Goal: Book appointment/travel/reservation

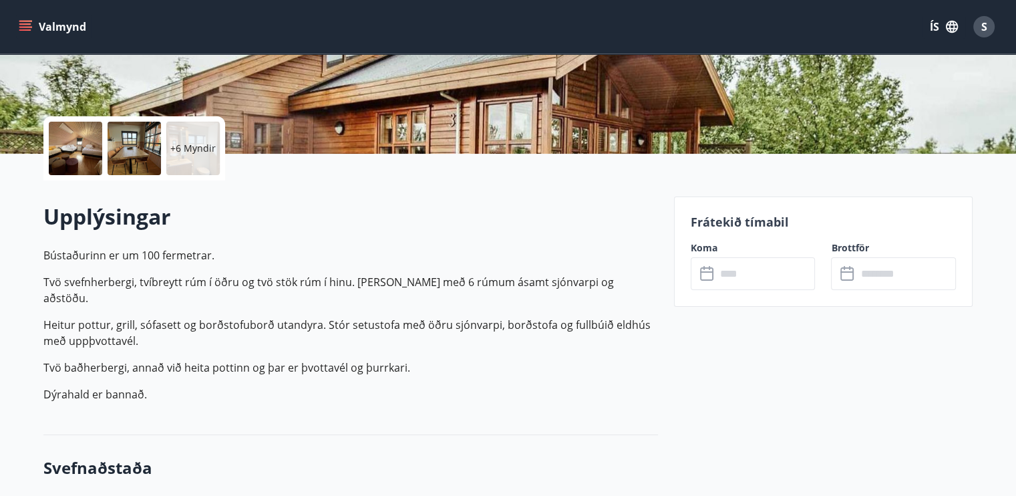
scroll to position [445, 0]
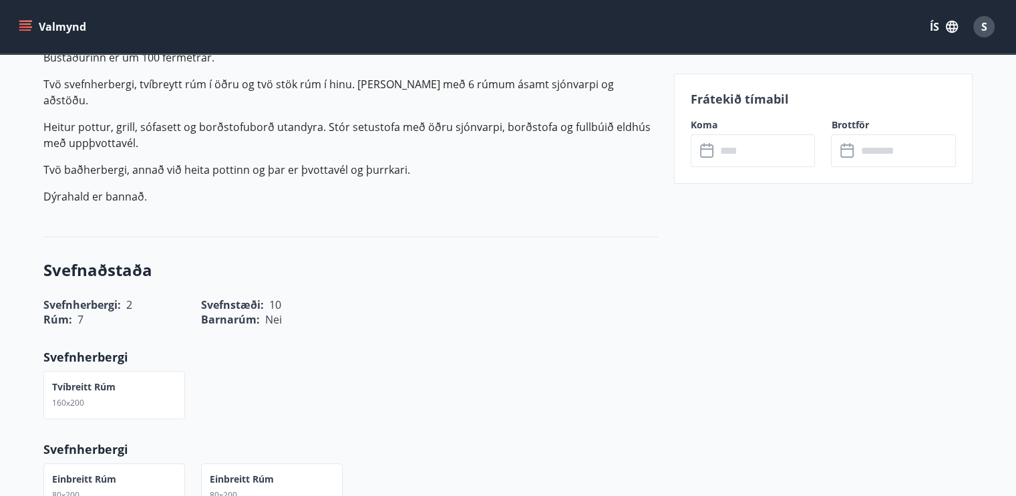
click at [720, 158] on input "text" at bounding box center [766, 150] width 100 height 33
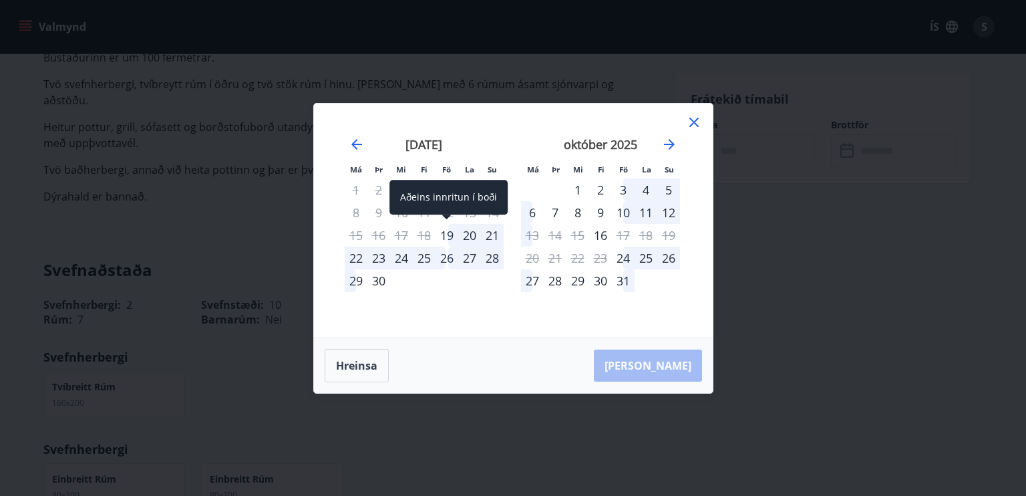
click at [444, 235] on div "19" at bounding box center [447, 235] width 23 height 23
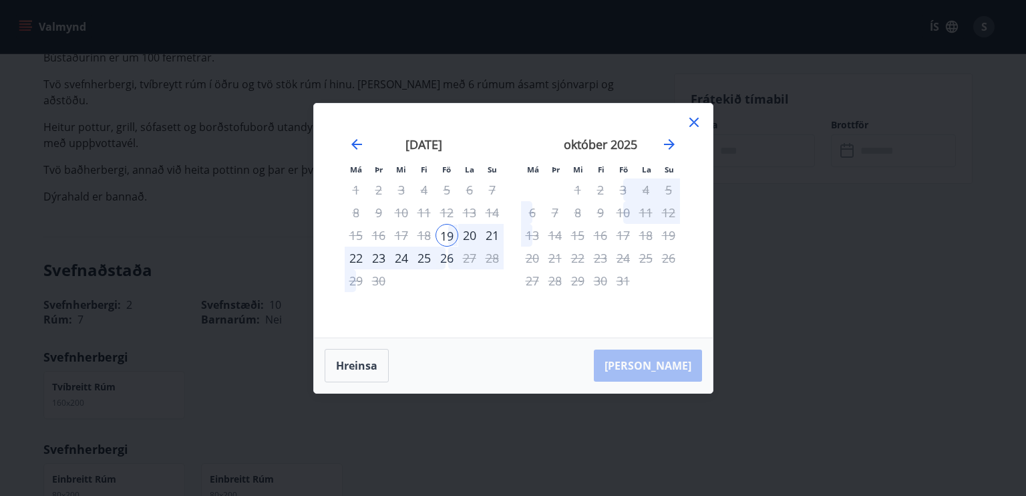
click at [444, 259] on div "26" at bounding box center [447, 258] width 23 height 23
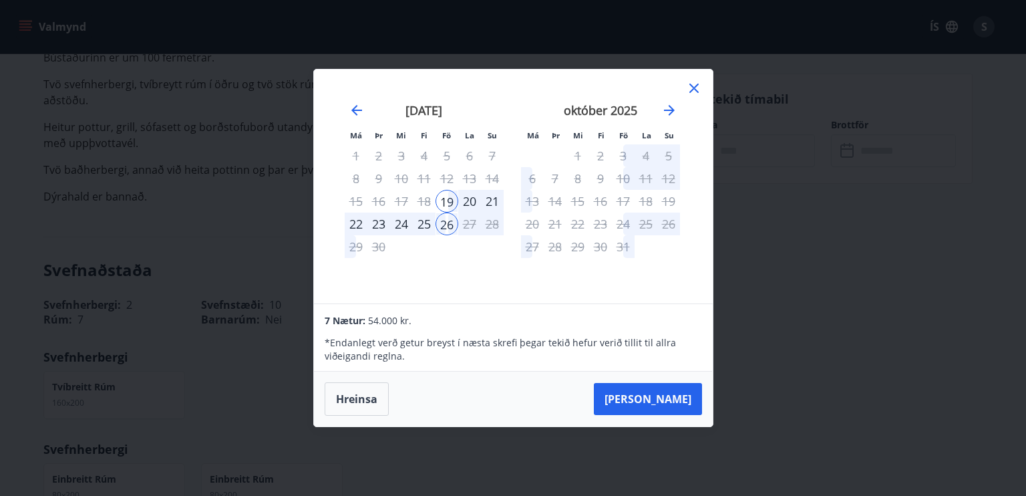
click at [700, 86] on icon at bounding box center [694, 88] width 16 height 16
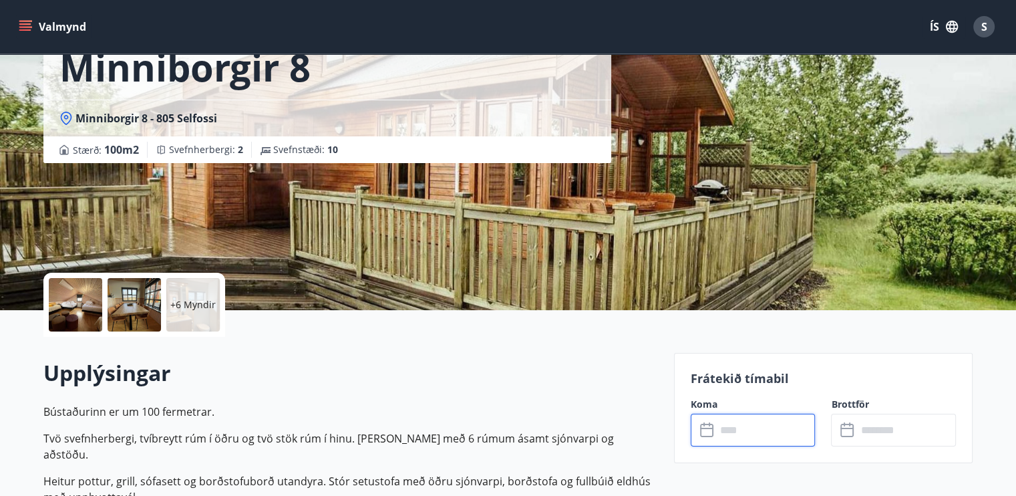
scroll to position [0, 0]
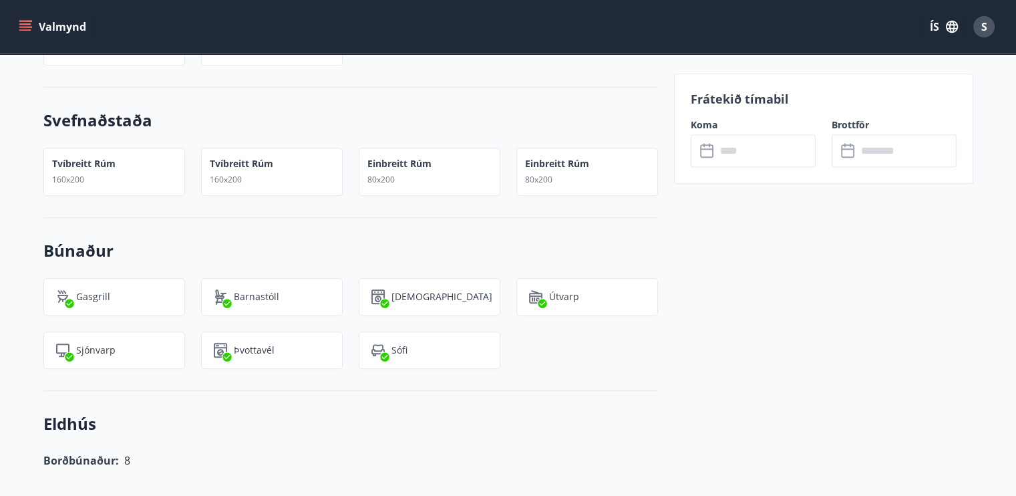
scroll to position [668, 0]
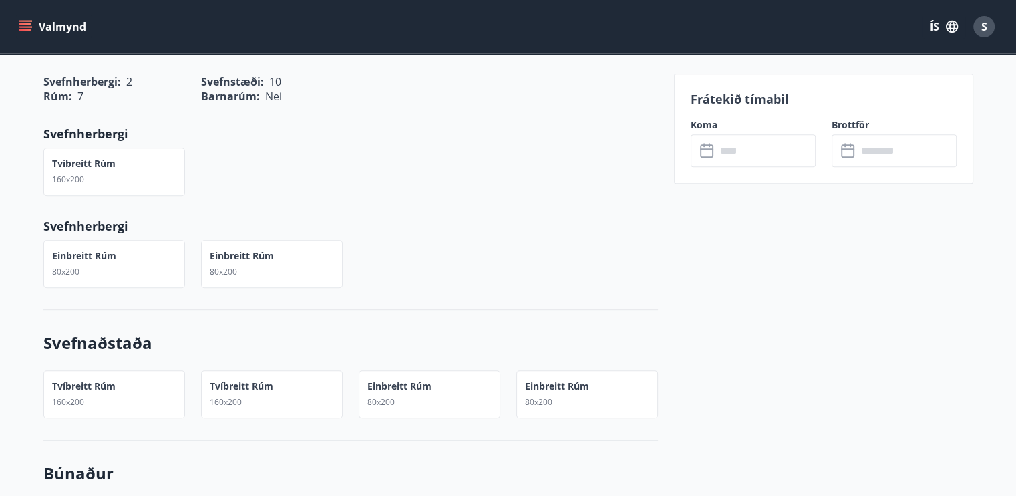
click at [714, 150] on icon at bounding box center [708, 151] width 16 height 16
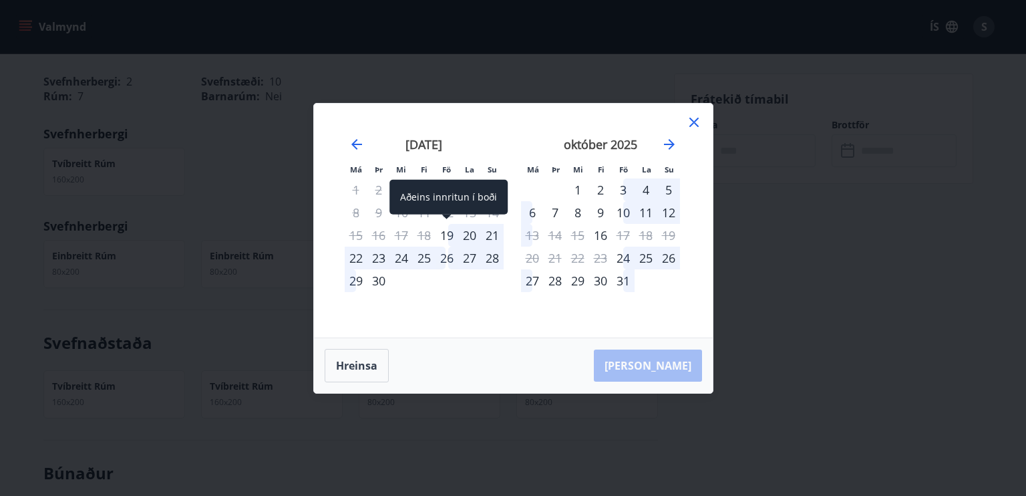
click at [450, 231] on div "19" at bounding box center [447, 235] width 23 height 23
click at [695, 120] on icon at bounding box center [694, 122] width 16 height 16
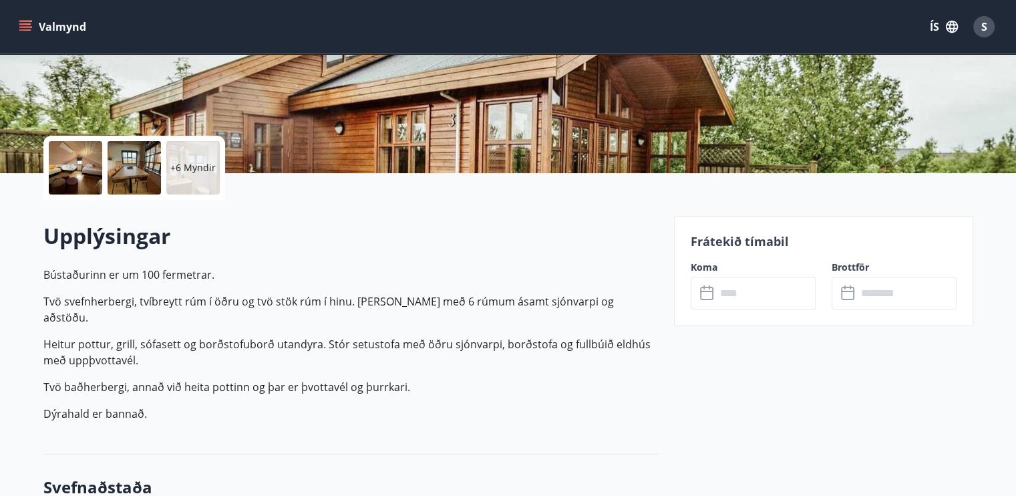
scroll to position [0, 0]
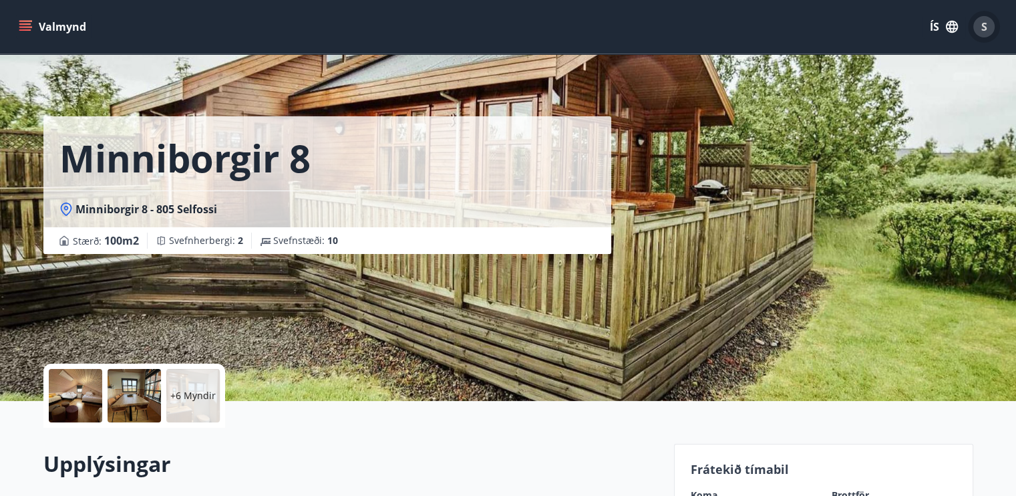
click at [985, 27] on span "S" at bounding box center [985, 26] width 6 height 15
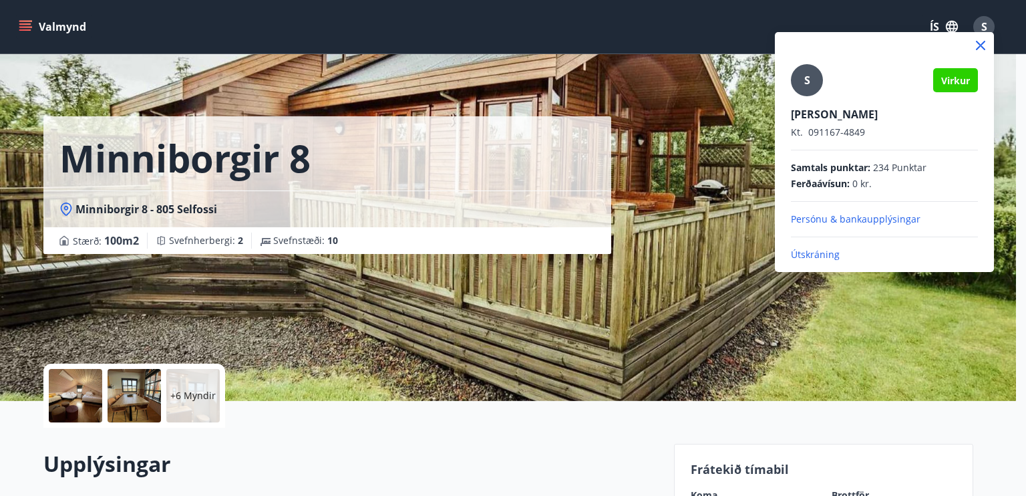
click at [823, 110] on p "Skúli Georgsson" at bounding box center [884, 114] width 187 height 15
click at [955, 81] on span "Virkur" at bounding box center [955, 80] width 29 height 13
click at [979, 45] on icon at bounding box center [981, 45] width 16 height 16
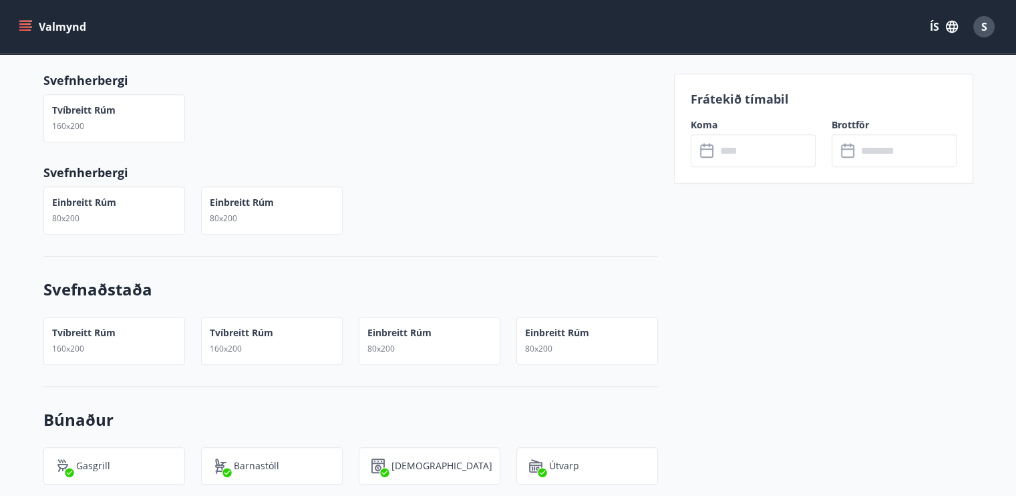
scroll to position [668, 0]
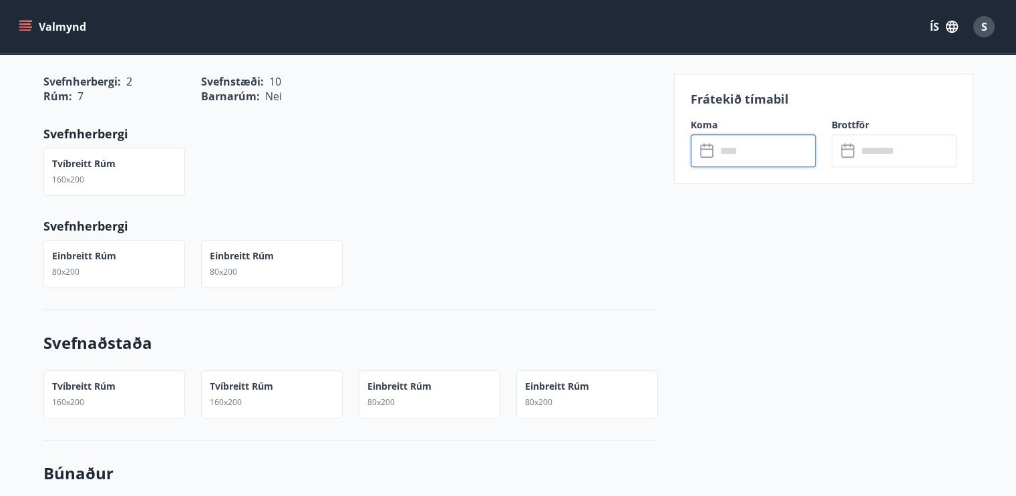
click at [725, 153] on input "text" at bounding box center [766, 150] width 100 height 33
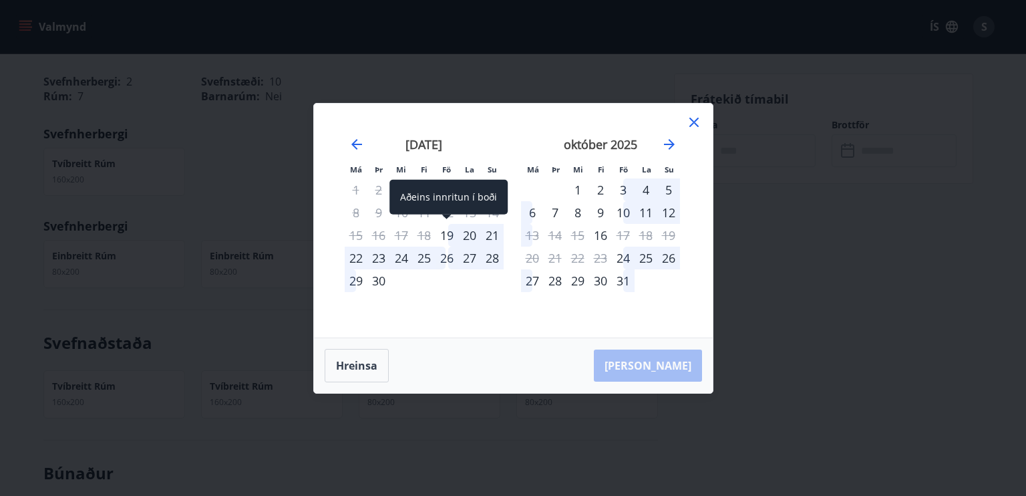
click at [446, 231] on div "19" at bounding box center [447, 235] width 23 height 23
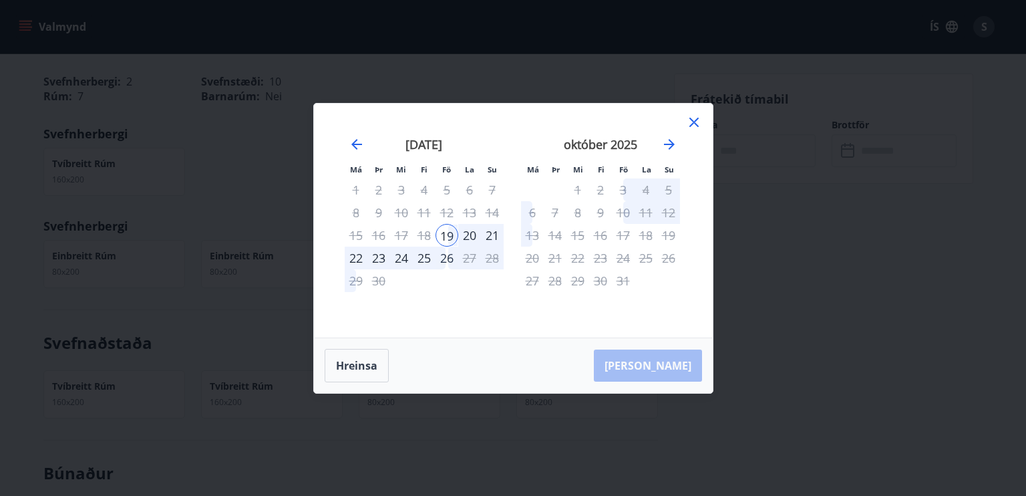
click at [467, 233] on div "20" at bounding box center [469, 235] width 23 height 23
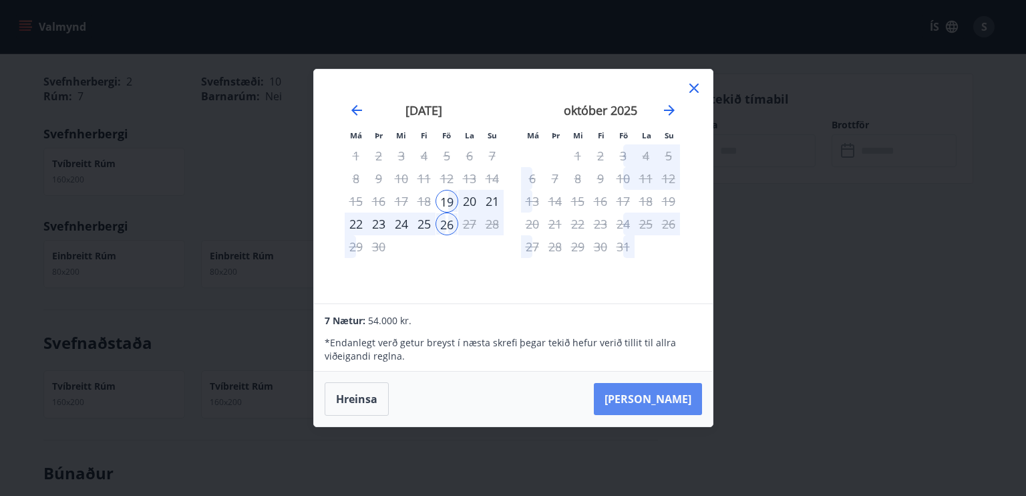
click at [683, 398] on button "[PERSON_NAME]" at bounding box center [648, 399] width 108 height 32
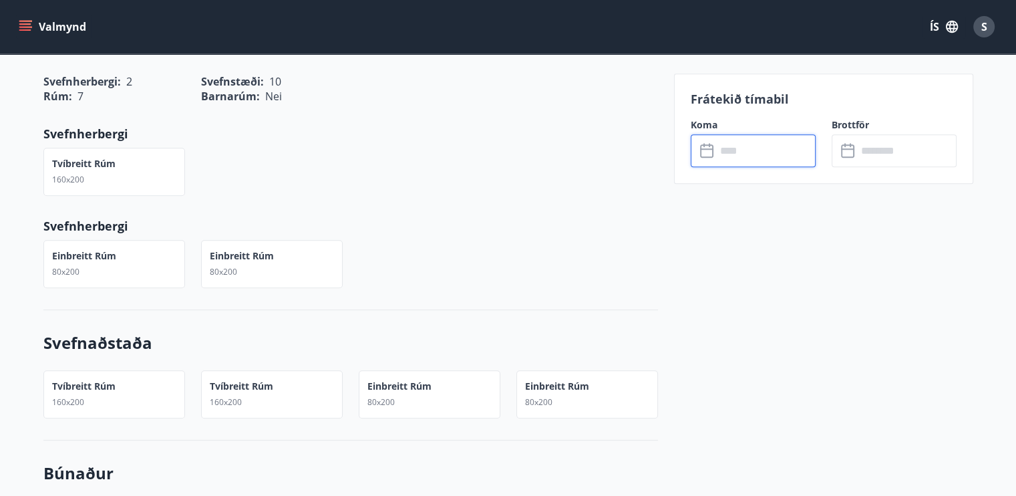
type input "******"
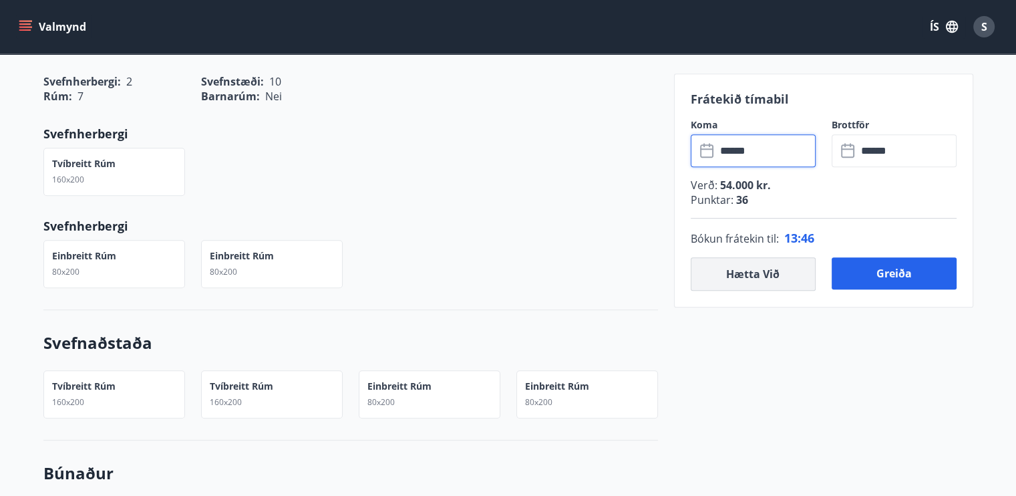
click at [751, 267] on button "Hætta við" at bounding box center [753, 273] width 125 height 33
